Goal: Task Accomplishment & Management: Complete application form

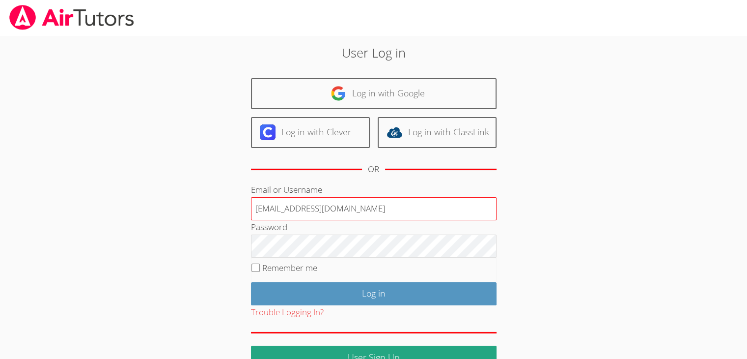
type input "[EMAIL_ADDRESS][DOMAIN_NAME]"
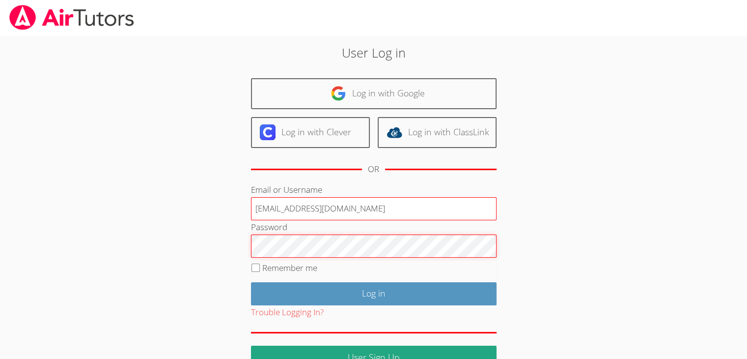
click at [251, 282] on input "Log in" at bounding box center [374, 293] width 246 height 23
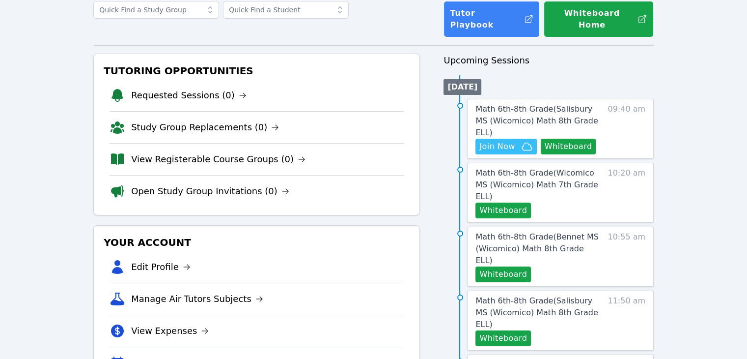
scroll to position [70, 0]
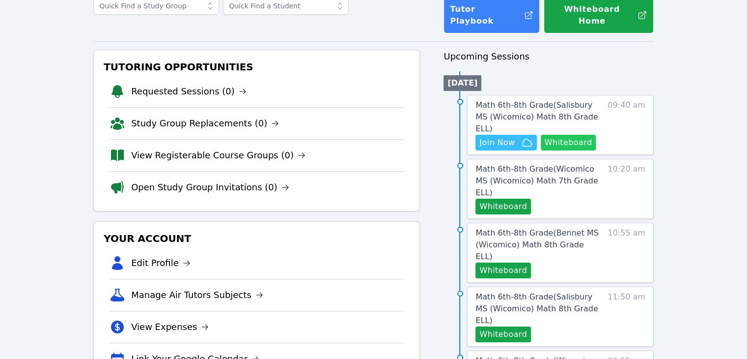
drag, startPoint x: 558, startPoint y: 124, endPoint x: 561, endPoint y: 120, distance: 5.1
click at [561, 135] on button "Whiteboard" at bounding box center [569, 143] width 56 height 16
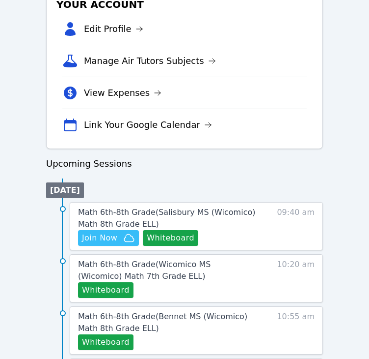
scroll to position [341, 0]
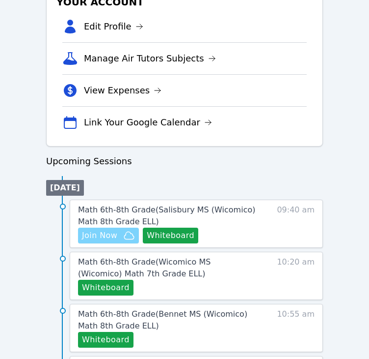
click at [99, 230] on span "Join Now" at bounding box center [99, 235] width 35 height 12
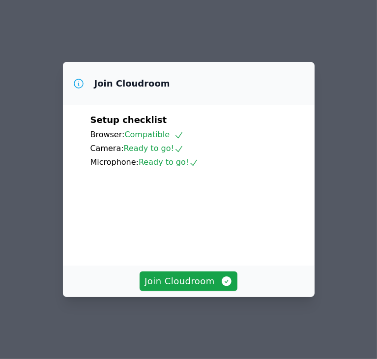
click at [133, 248] on video at bounding box center [163, 213] width 147 height 74
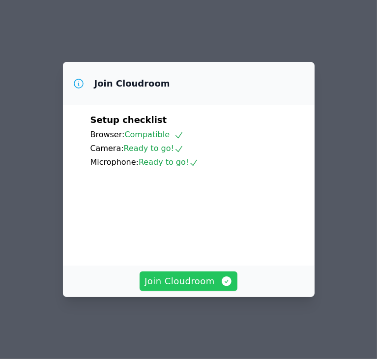
click at [162, 285] on span "Join Cloudroom" at bounding box center [188, 281] width 88 height 14
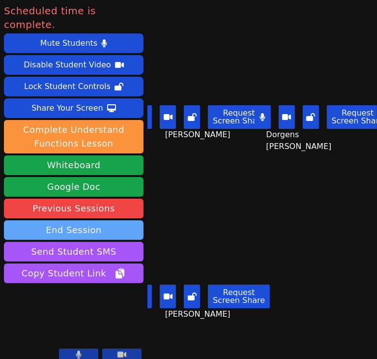
click at [118, 220] on button "End Session" at bounding box center [73, 230] width 139 height 20
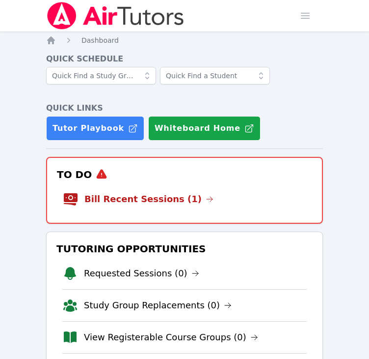
scroll to position [414, 0]
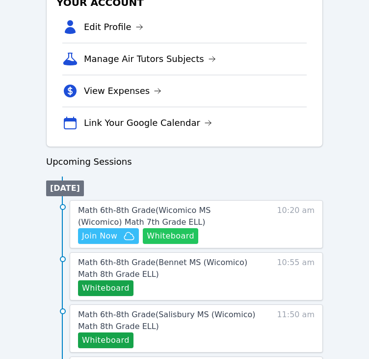
click at [181, 232] on button "Whiteboard" at bounding box center [171, 236] width 56 height 16
click at [334, 136] on div "Home Sessions Study Groups Students Messages 2 Open user menu Michelle Dupin Op…" at bounding box center [184, 186] width 369 height 1201
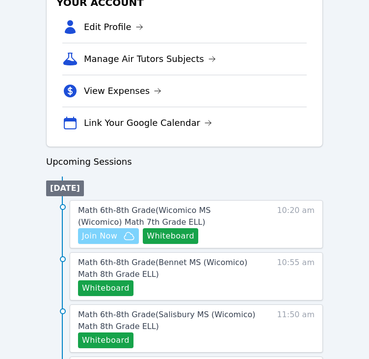
click at [105, 235] on span "Join Now" at bounding box center [99, 236] width 35 height 12
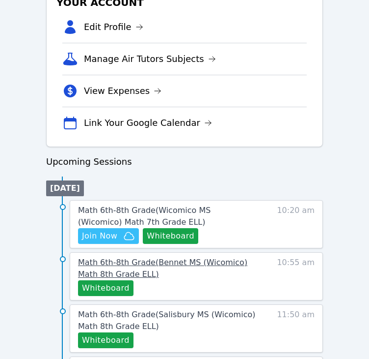
click at [142, 258] on span "Math 6th-8th Grade ( Bennet MS (Wicomico) Math 8th Grade ELL )" at bounding box center [162, 267] width 169 height 21
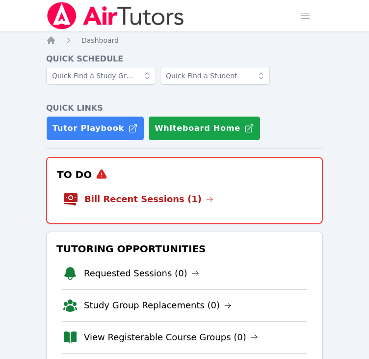
scroll to position [414, 0]
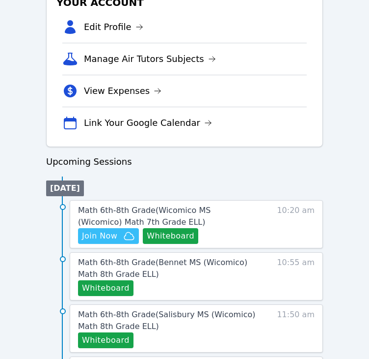
click at [45, 222] on div "Home Sessions Study Groups Students Messages 2 Open user menu Michelle Dupin Op…" at bounding box center [184, 186] width 369 height 1201
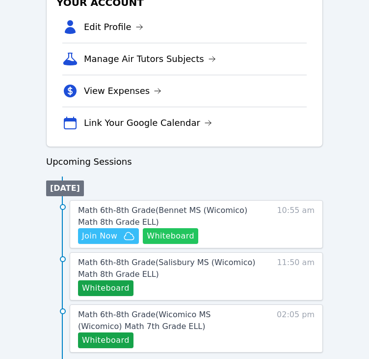
click at [183, 238] on button "Whiteboard" at bounding box center [171, 236] width 56 height 16
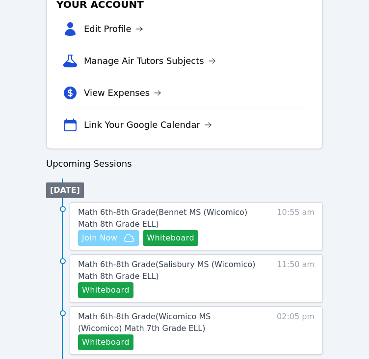
click at [106, 234] on span "Join Now" at bounding box center [99, 238] width 35 height 12
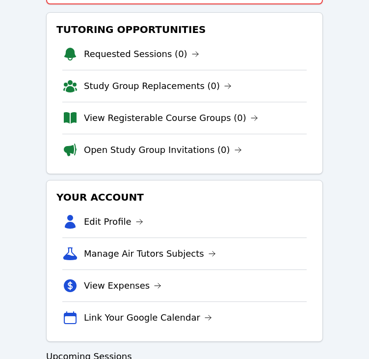
scroll to position [0, 0]
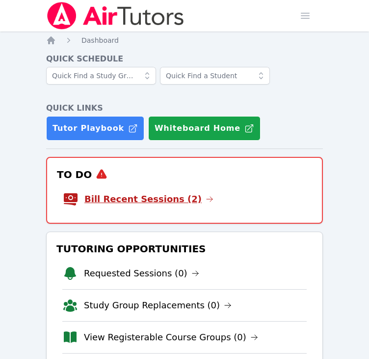
click at [159, 194] on link "Bill Recent Sessions (2)" at bounding box center [148, 199] width 129 height 14
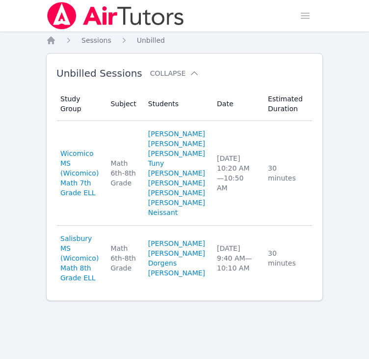
scroll to position [39, 0]
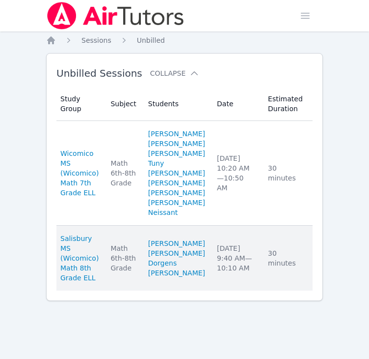
click at [315, 266] on link "Complete" at bounding box center [338, 258] width 47 height 16
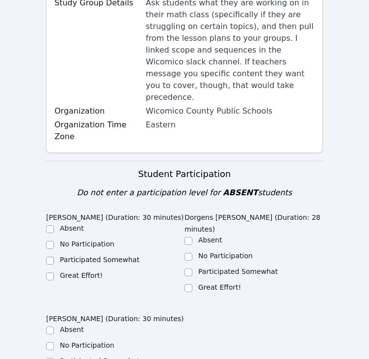
scroll to position [205, 0]
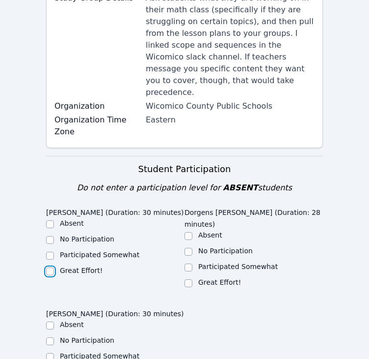
click at [51, 267] on input "Great Effort!" at bounding box center [50, 271] width 8 height 8
checkbox input "true"
click at [185, 279] on input "Great Effort!" at bounding box center [189, 283] width 8 height 8
checkbox input "true"
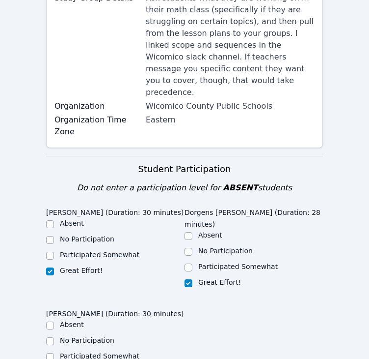
checkbox input "true"
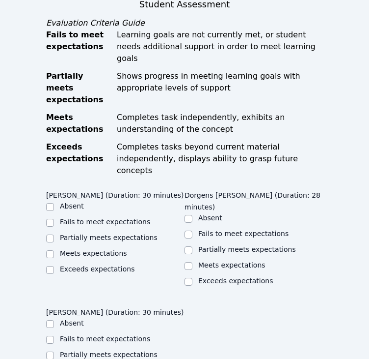
scroll to position [640, 0]
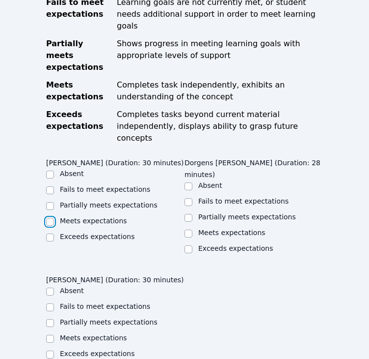
click at [51, 218] on input "Meets expectations" at bounding box center [50, 222] width 8 height 8
checkbox input "true"
click at [187, 214] on input "Partially meets expectations" at bounding box center [189, 218] width 8 height 8
checkbox input "true"
click at [50, 334] on input "Meets expectations" at bounding box center [50, 338] width 8 height 8
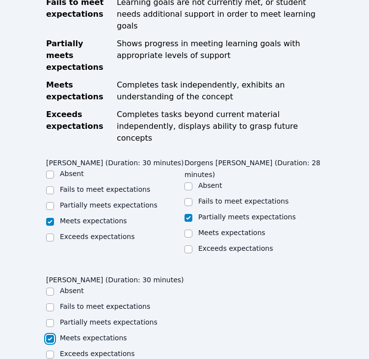
checkbox input "true"
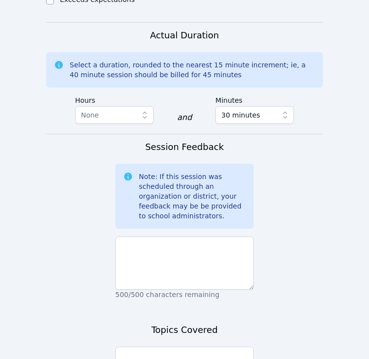
scroll to position [999, 0]
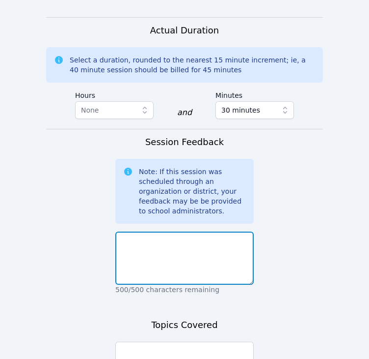
click at [199, 231] on textarea at bounding box center [184, 257] width 139 height 53
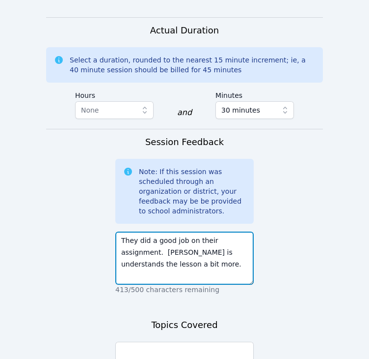
click at [204, 231] on textarea "They did a good job on their assignment. Dorgens is understands the lesson a bi…" at bounding box center [184, 257] width 139 height 53
type textarea "They did a good job on their assignment. Dorgens is understands the scale facto…"
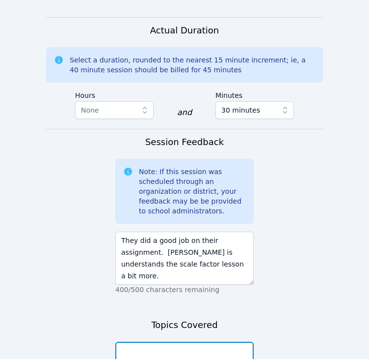
type textarea "The students completed a worksheet where they had to determine the scale factor…"
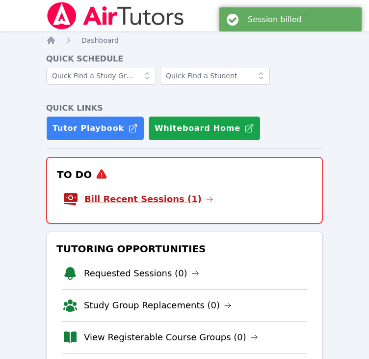
click at [153, 200] on link "Bill Recent Sessions (1)" at bounding box center [148, 199] width 129 height 14
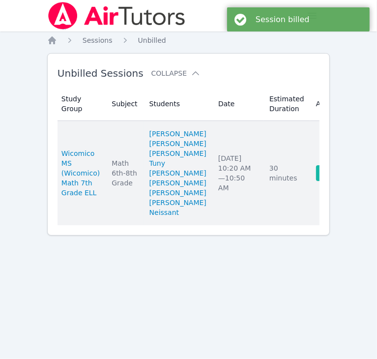
click at [316, 181] on link "Complete" at bounding box center [339, 173] width 47 height 16
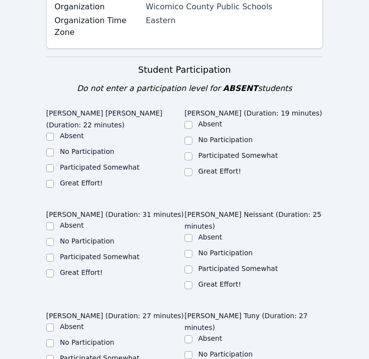
scroll to position [305, 0]
click at [79, 179] on label "Great Effort!" at bounding box center [81, 183] width 43 height 8
click at [54, 180] on input "Great Effort!" at bounding box center [50, 184] width 8 height 8
checkbox input "true"
click at [192, 166] on div at bounding box center [189, 172] width 8 height 12
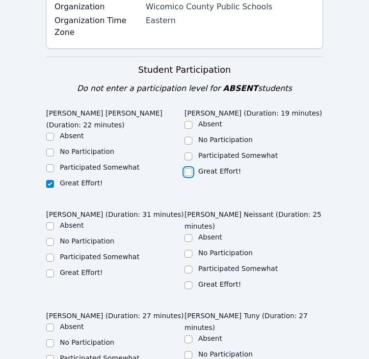
click at [189, 168] on input "Great Effort!" at bounding box center [189, 172] width 8 height 8
checkbox input "true"
click at [92, 268] on label "Great Effort!" at bounding box center [81, 272] width 43 height 8
click at [54, 269] on input "Great Effort!" at bounding box center [50, 273] width 8 height 8
checkbox input "true"
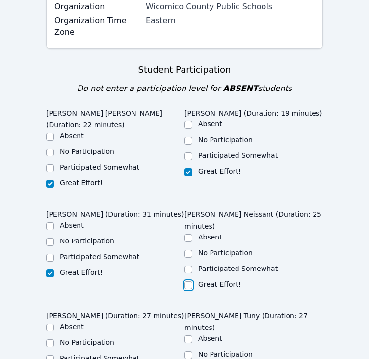
click at [189, 281] on input "Great Effort!" at bounding box center [189, 285] width 8 height 8
checkbox input "true"
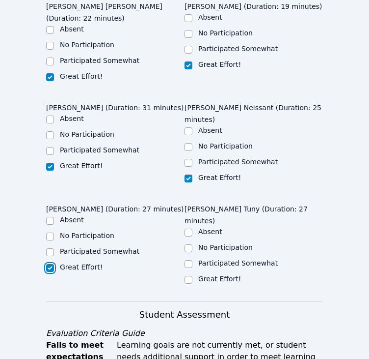
scroll to position [426, 0]
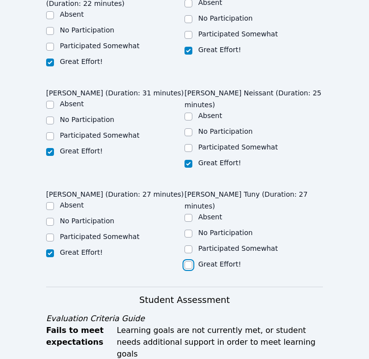
click at [189, 261] on input "Great Effort!" at bounding box center [189, 265] width 8 height 8
checkbox input "true"
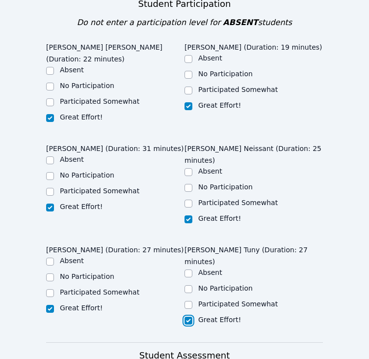
scroll to position [371, 0]
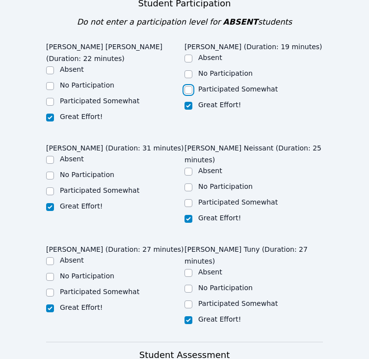
click at [185, 86] on input "Participated Somewhat" at bounding box center [189, 90] width 8 height 8
checkbox input "true"
checkbox input "false"
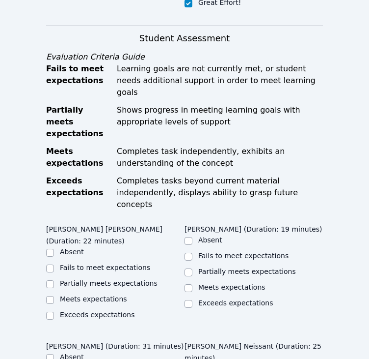
scroll to position [733, 0]
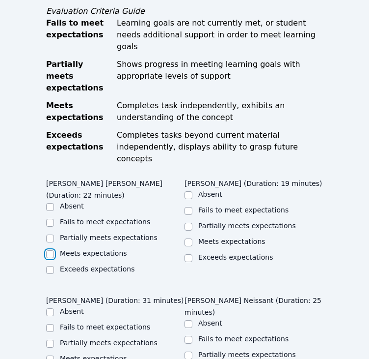
click at [51, 250] on input "Meets expectations" at bounding box center [50, 254] width 8 height 8
checkbox input "true"
click at [189, 222] on input "Partially meets expectations" at bounding box center [189, 226] width 8 height 8
checkbox input "true"
click at [50, 355] on input "Meets expectations" at bounding box center [50, 359] width 8 height 8
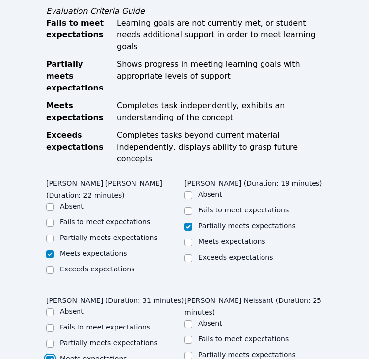
checkbox input "true"
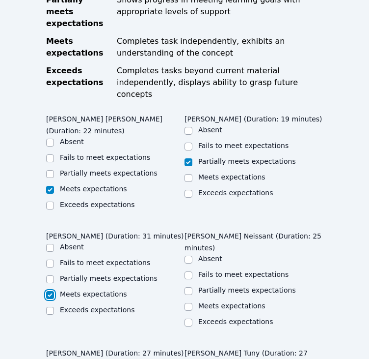
scroll to position [861, 0]
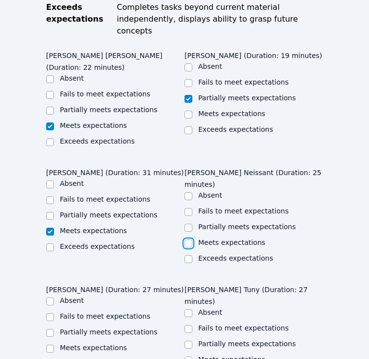
click at [189, 239] on input "Meets expectations" at bounding box center [189, 243] width 8 height 8
checkbox input "true"
click at [70, 343] on label "Meets expectations" at bounding box center [93, 347] width 67 height 8
click at [54, 344] on input "Meets expectations" at bounding box center [50, 348] width 8 height 8
checkbox input "true"
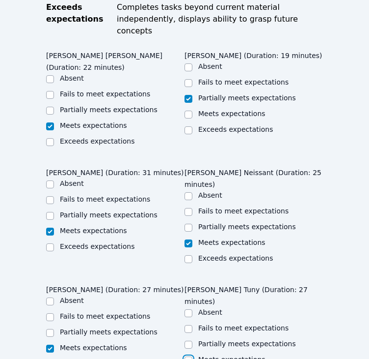
click at [189, 356] on input "Meets expectations" at bounding box center [189, 360] width 8 height 8
checkbox input "true"
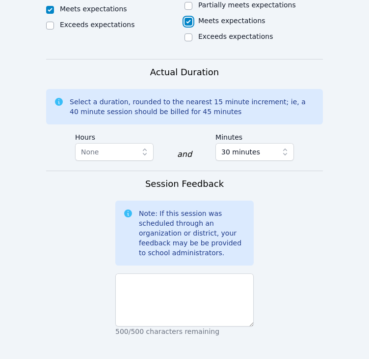
scroll to position [1204, 0]
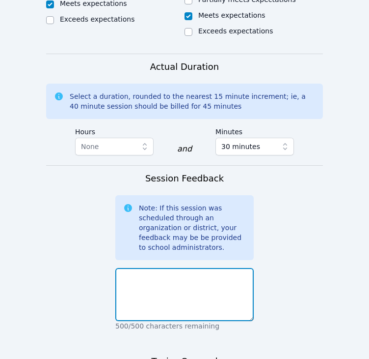
click at [221, 268] on textarea at bounding box center [184, 294] width 139 height 53
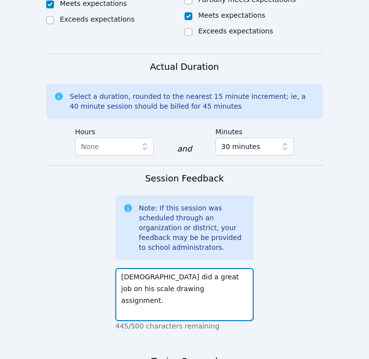
type textarea "Christ did a great job on his scale drawing assignment."
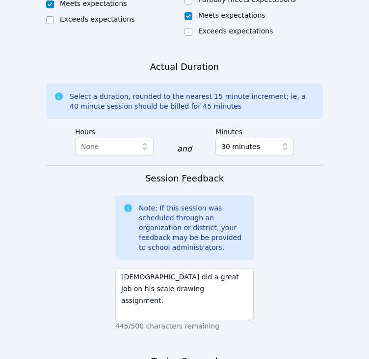
scroll to position [19, 0]
type textarea "We started the session with the students answering some questions about scale a…"
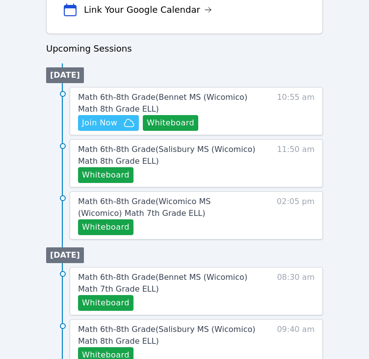
scroll to position [527, 0]
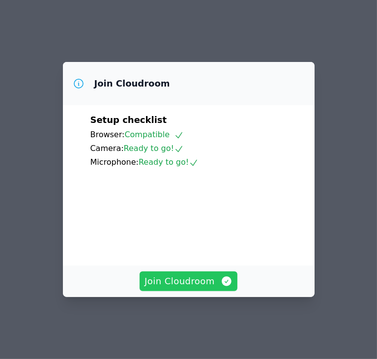
click at [177, 288] on span "Join Cloudroom" at bounding box center [188, 281] width 88 height 14
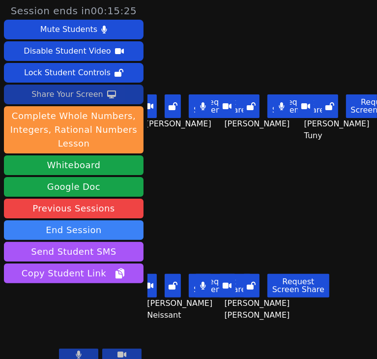
click at [98, 92] on div "Share Your Screen" at bounding box center [67, 94] width 72 height 16
click at [83, 90] on div "Share Your Screen" at bounding box center [67, 94] width 72 height 16
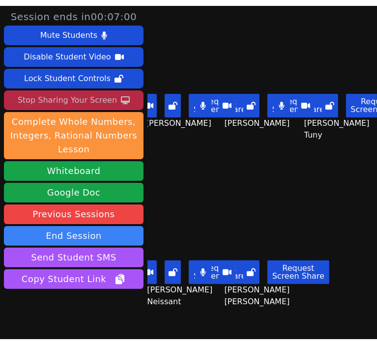
scroll to position [34, 0]
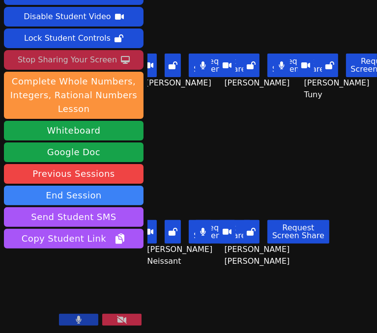
click at [113, 56] on button "Stop Sharing Your Screen" at bounding box center [73, 60] width 139 height 20
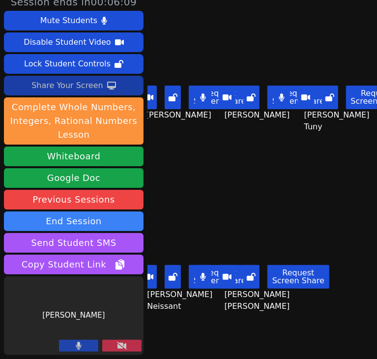
scroll to position [9, 0]
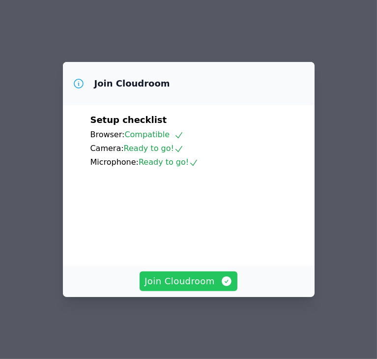
click at [202, 287] on span "Join Cloudroom" at bounding box center [188, 281] width 88 height 14
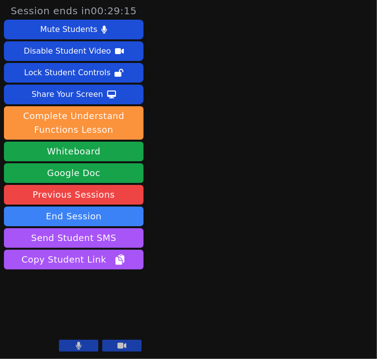
click at [210, 149] on div "Session ends in 00:29:15 Mute Students Disable Student Video Lock Student Contr…" at bounding box center [188, 179] width 377 height 359
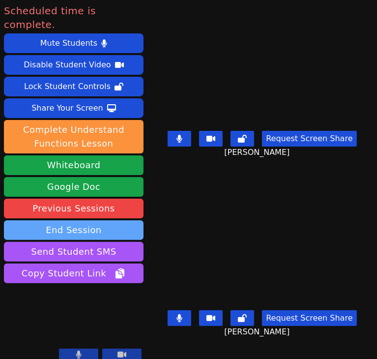
click at [110, 220] on button "End Session" at bounding box center [73, 230] width 139 height 20
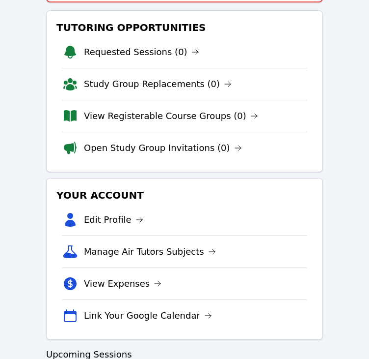
scroll to position [220, 0]
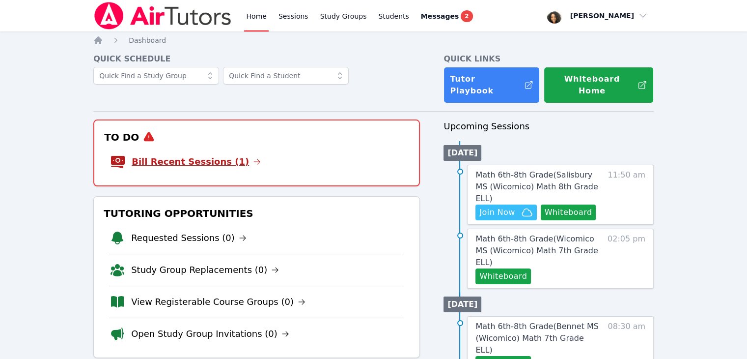
click at [178, 155] on link "Bill Recent Sessions (1)" at bounding box center [196, 162] width 129 height 14
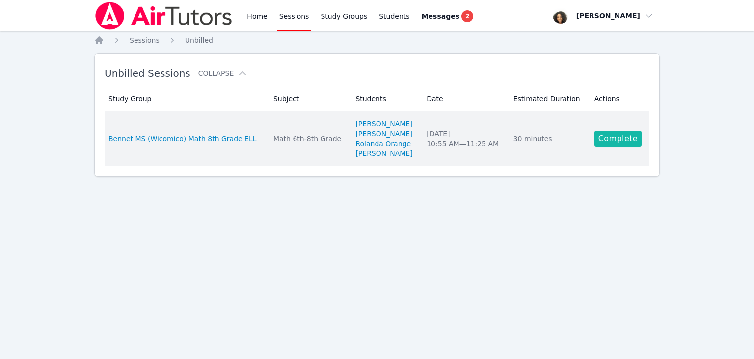
click at [376, 142] on link "Complete" at bounding box center [618, 139] width 47 height 16
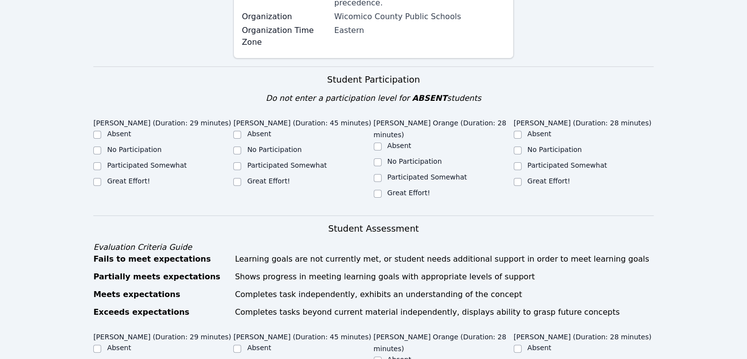
scroll to position [275, 0]
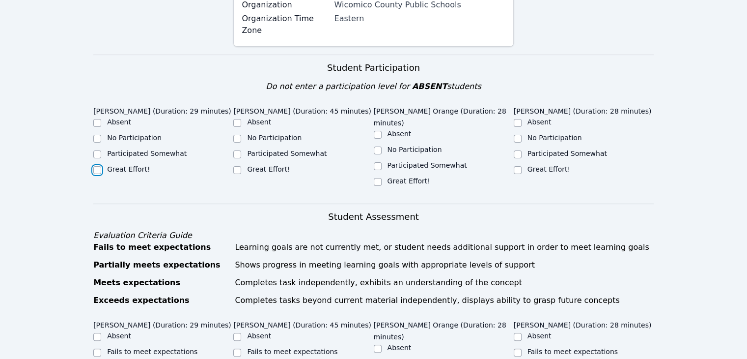
click at [96, 166] on input "Great Effort!" at bounding box center [97, 170] width 8 height 8
checkbox input "true"
click at [239, 166] on input "Great Effort!" at bounding box center [237, 170] width 8 height 8
checkbox input "true"
click at [376, 178] on input "Great Effort!" at bounding box center [378, 182] width 8 height 8
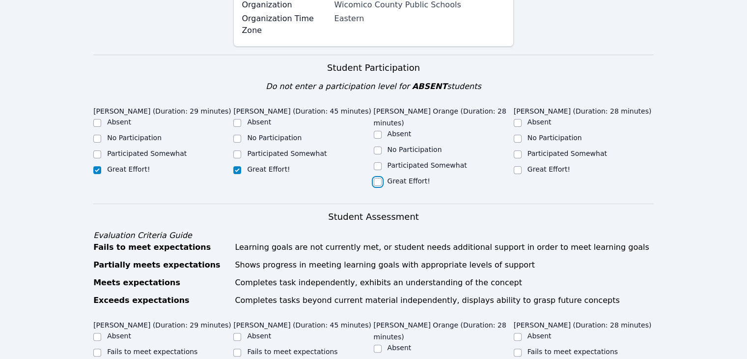
checkbox input "true"
click at [376, 166] on input "Great Effort!" at bounding box center [518, 170] width 8 height 8
checkbox input "true"
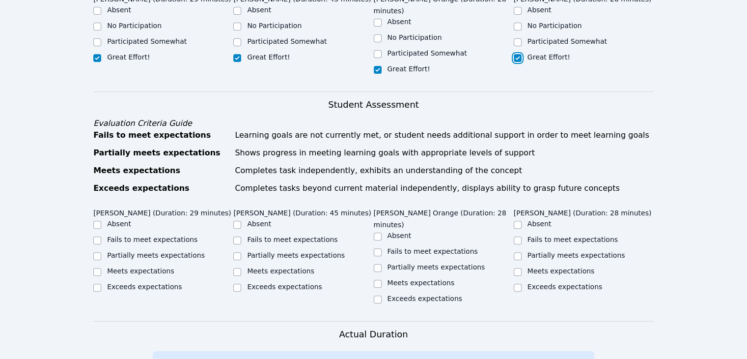
scroll to position [389, 0]
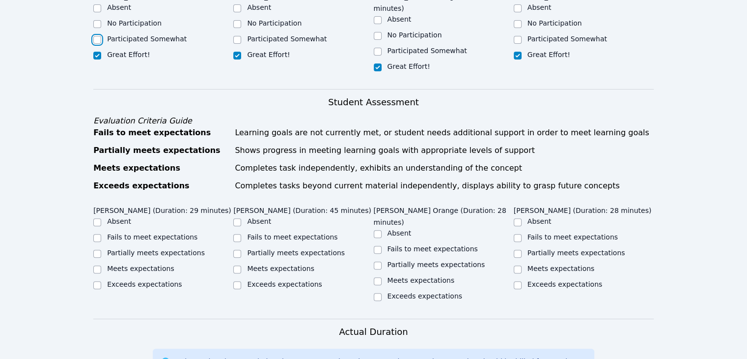
click at [98, 36] on input "Participated Somewhat" at bounding box center [97, 40] width 8 height 8
checkbox input "true"
checkbox input "false"
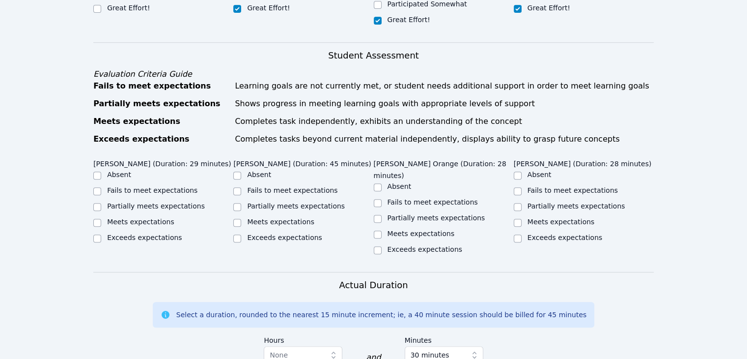
scroll to position [439, 0]
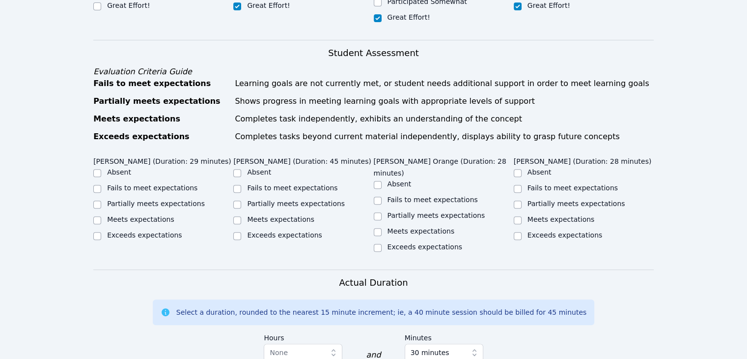
click at [159, 215] on label "Meets expectations" at bounding box center [140, 219] width 67 height 8
click at [101, 216] on input "Meets expectations" at bounding box center [97, 220] width 8 height 8
checkbox input "true"
click at [278, 215] on label "Meets expectations" at bounding box center [280, 219] width 67 height 8
click at [241, 216] on input "Meets expectations" at bounding box center [237, 220] width 8 height 8
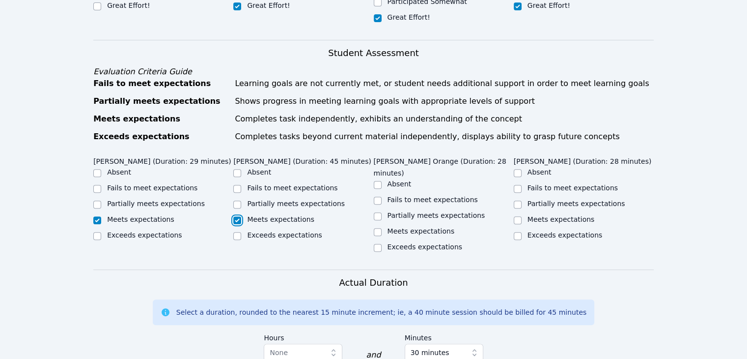
checkbox input "true"
click at [376, 227] on label "Meets expectations" at bounding box center [421, 231] width 67 height 8
click at [376, 228] on input "Meets expectations" at bounding box center [378, 232] width 8 height 8
checkbox input "true"
click at [376, 215] on label "Meets expectations" at bounding box center [561, 219] width 67 height 8
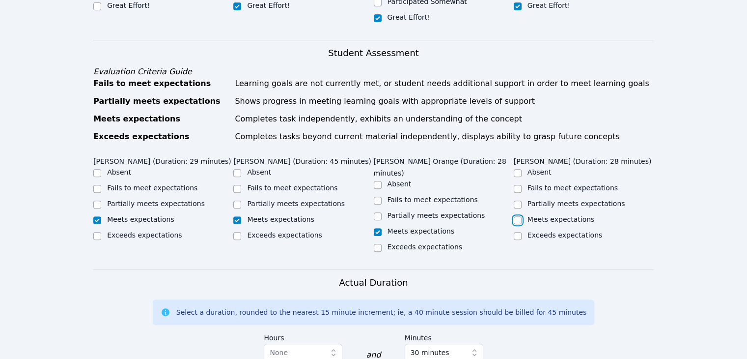
click at [376, 216] on input "Meets expectations" at bounding box center [518, 220] width 8 height 8
checkbox input "true"
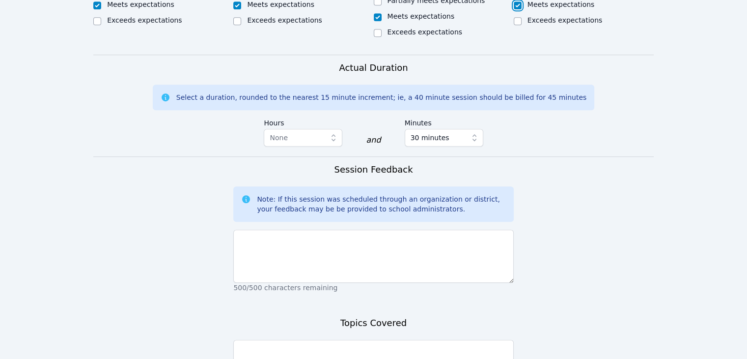
scroll to position [666, 0]
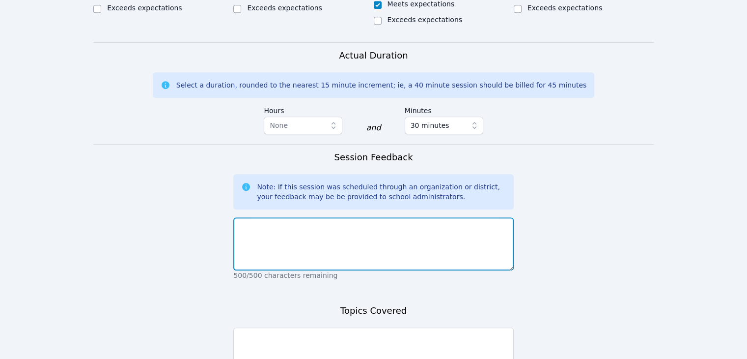
click at [376, 217] on textarea at bounding box center [373, 243] width 280 height 53
type textarea "T"
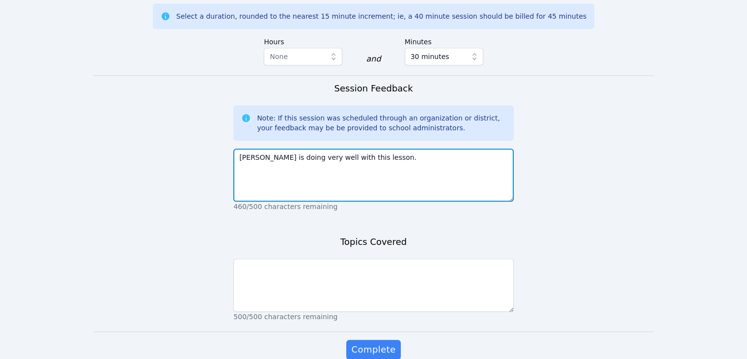
type textarea "[PERSON_NAME] is doing very well with this lesson."
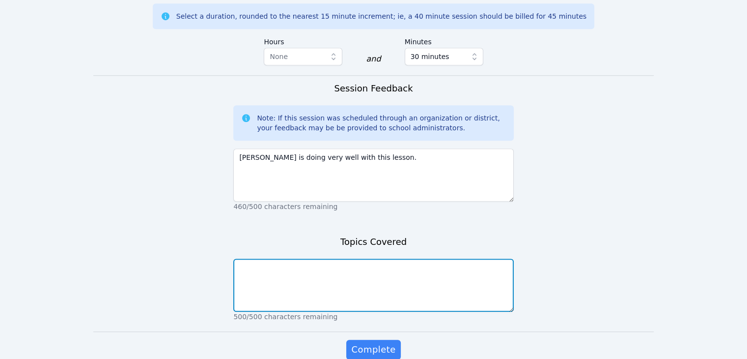
click at [344, 258] on textarea at bounding box center [373, 284] width 280 height 53
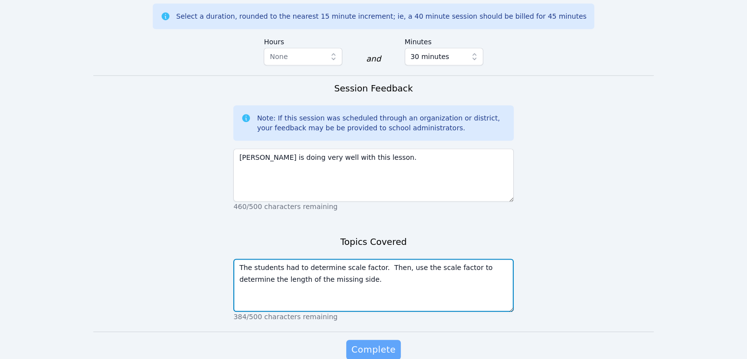
type textarea "The students had to determine scale factor. Then, use the scale factor to deter…"
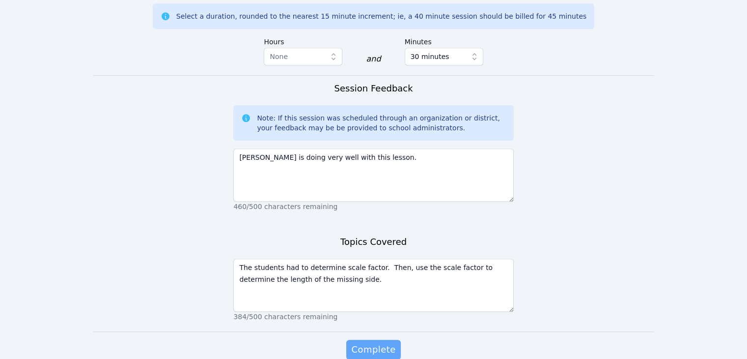
click at [364, 342] on span "Complete" at bounding box center [373, 349] width 44 height 14
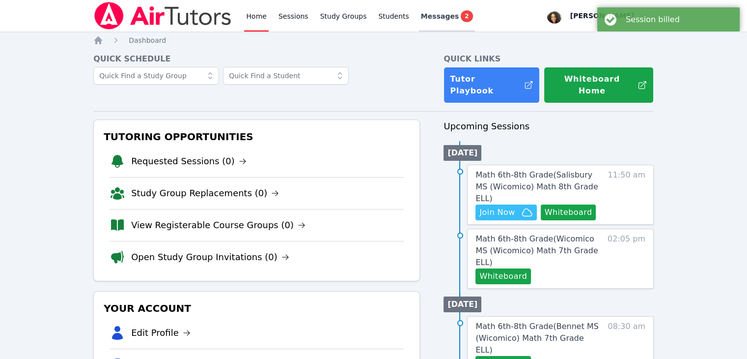
click at [376, 8] on link "Messages 2" at bounding box center [447, 15] width 56 height 31
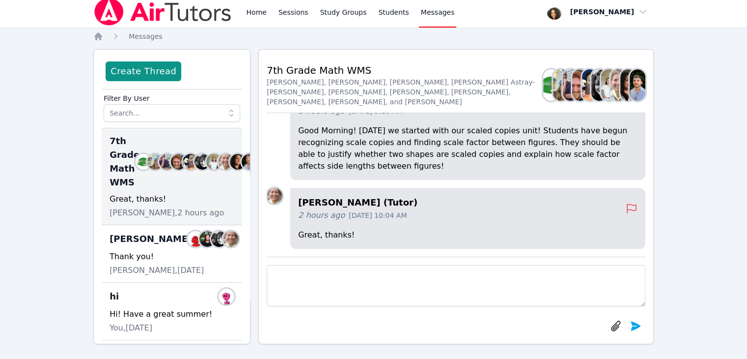
scroll to position [3, 0]
click at [376, 284] on textarea at bounding box center [456, 285] width 379 height 41
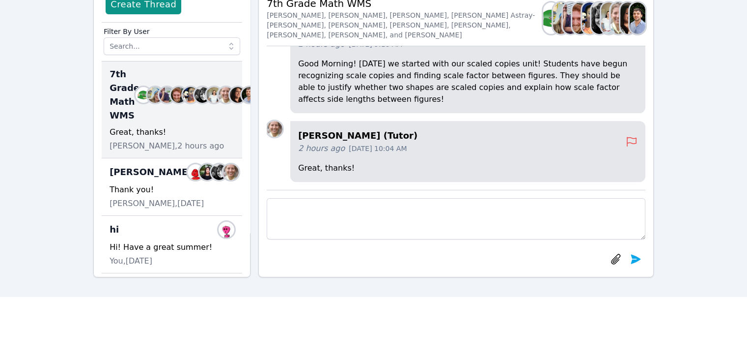
scroll to position [75, 0]
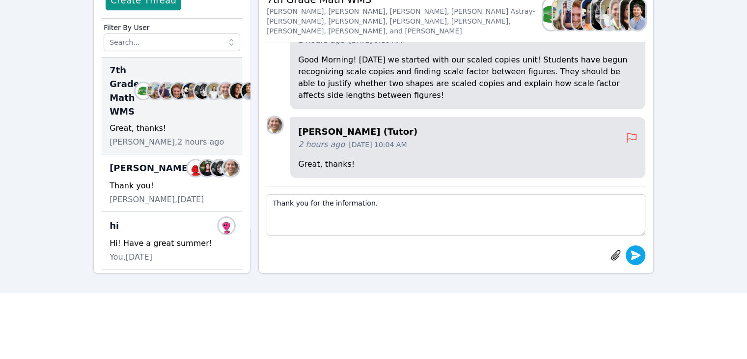
type textarea "Thank you for the information."
click at [376, 256] on icon "submit" at bounding box center [636, 255] width 12 height 12
